Goal: Obtain resource: Download file/media

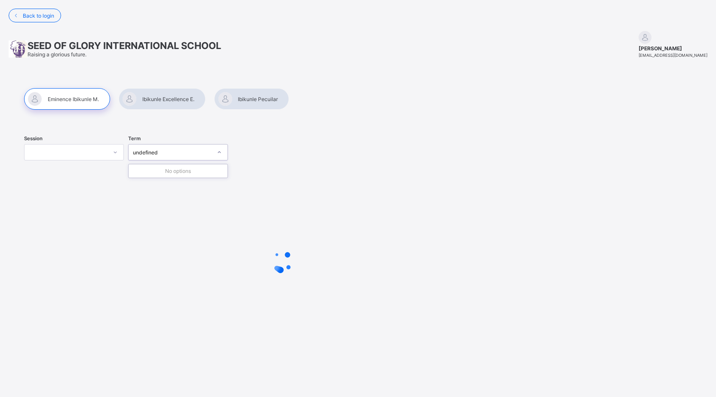
click at [219, 155] on icon at bounding box center [219, 152] width 5 height 9
click at [271, 92] on div at bounding box center [251, 99] width 75 height 22
click at [221, 149] on icon at bounding box center [219, 152] width 5 height 9
click at [117, 153] on icon at bounding box center [115, 152] width 5 height 9
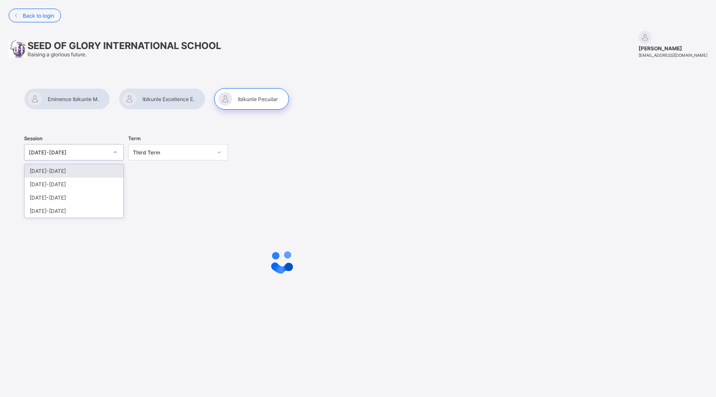
click at [39, 170] on div "[DATE]-[DATE]" at bounding box center [74, 170] width 99 height 13
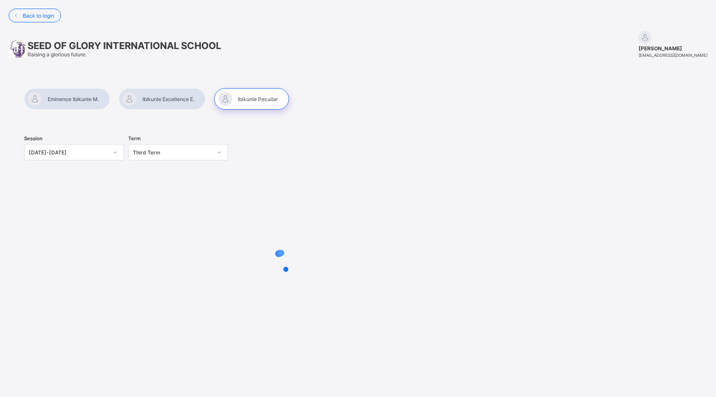
click at [247, 98] on div at bounding box center [251, 99] width 75 height 22
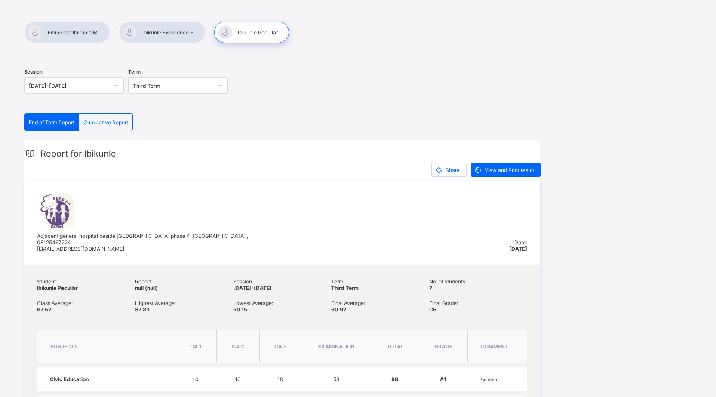
scroll to position [414, 0]
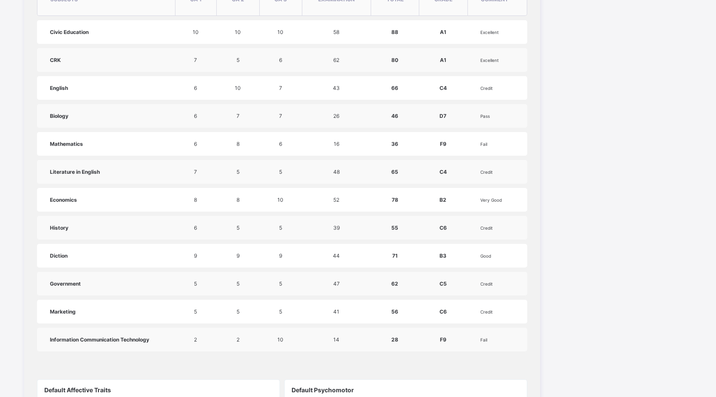
click at [716, 315] on html "Back to login SEED OF GLORY INTERNATIONAL SCHOOL Raising a glorious future. [PE…" at bounding box center [358, 137] width 716 height 1102
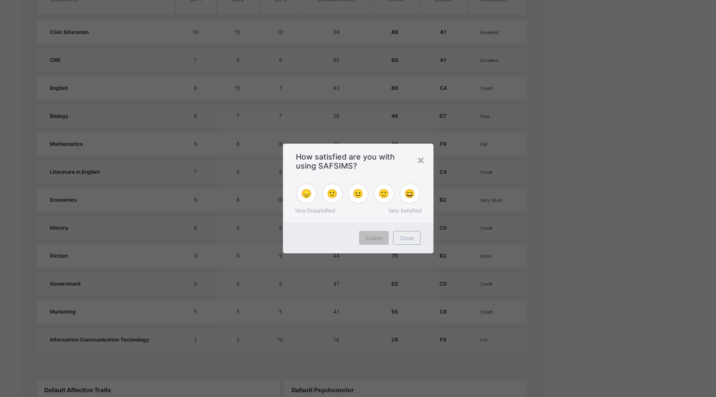
scroll to position [705, 0]
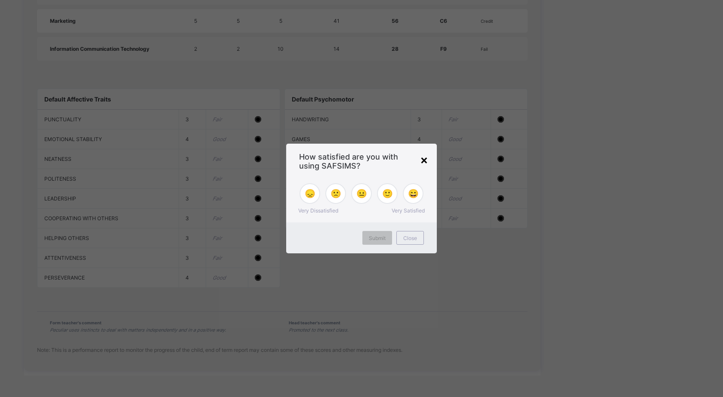
click at [425, 164] on div "×" at bounding box center [424, 159] width 8 height 15
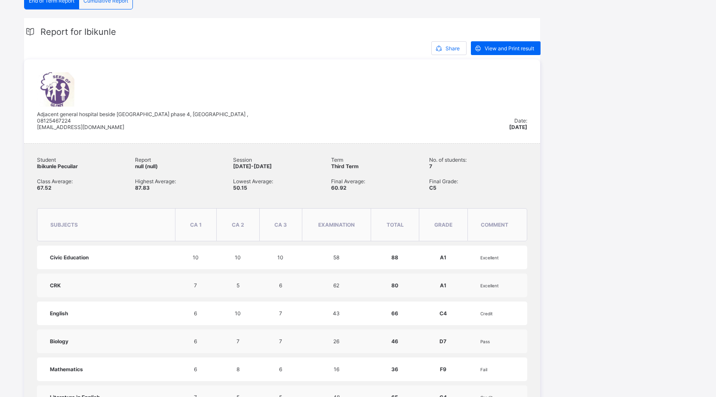
scroll to position [16, 0]
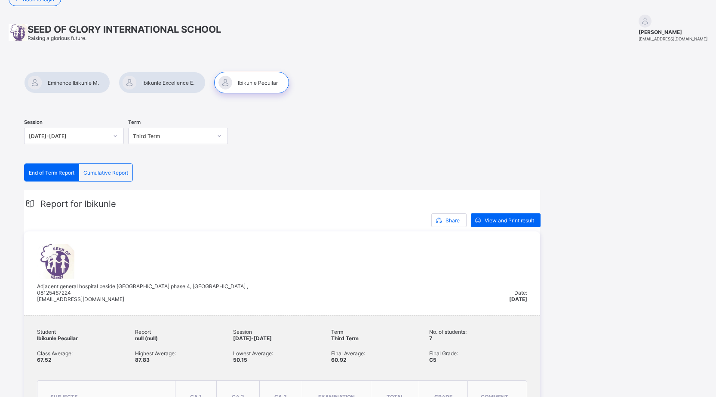
click at [504, 217] on span "View and Print result" at bounding box center [509, 220] width 49 height 6
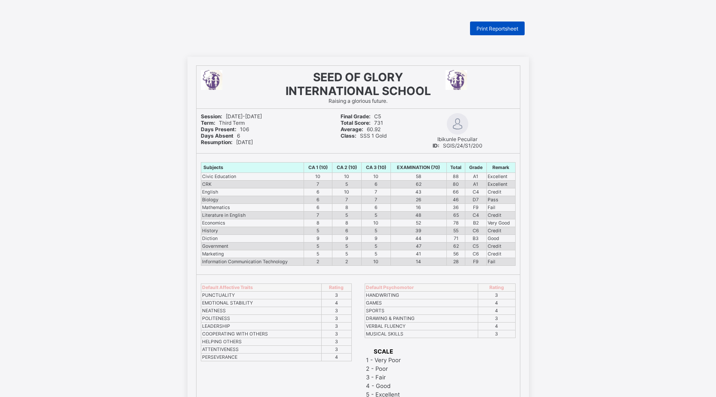
click at [508, 30] on span "Print Reportsheet" at bounding box center [498, 28] width 42 height 6
click at [505, 31] on span "Print Reportsheet" at bounding box center [498, 28] width 42 height 6
